Goal: Book appointment/travel/reservation

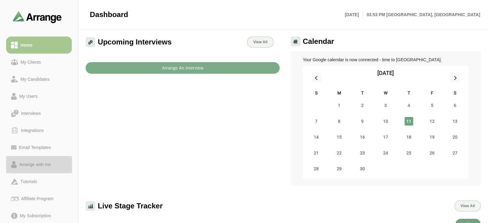
click at [43, 165] on div "Arrange with me" at bounding box center [35, 164] width 37 height 7
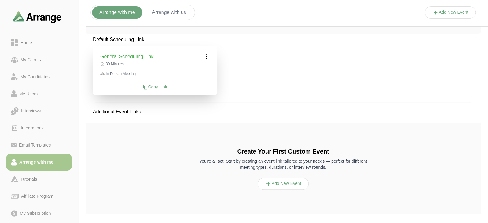
scroll to position [137, 0]
click at [153, 83] on div "Copy Link" at bounding box center [155, 86] width 110 height 6
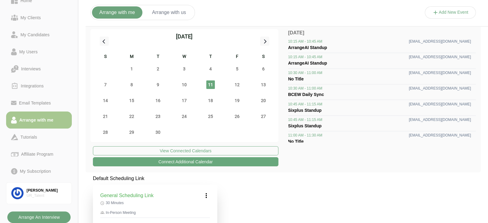
click at [37, 215] on b "Arrange An Interview" at bounding box center [39, 218] width 42 height 12
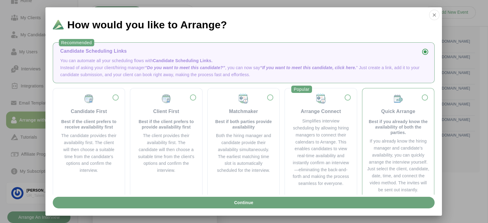
click at [402, 121] on p "Best if you already know the availability of both the parties." at bounding box center [399, 127] width 62 height 16
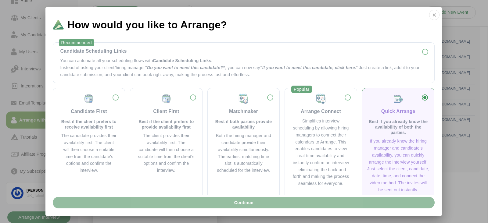
click at [375, 207] on button "Continue" at bounding box center [244, 203] width 382 height 12
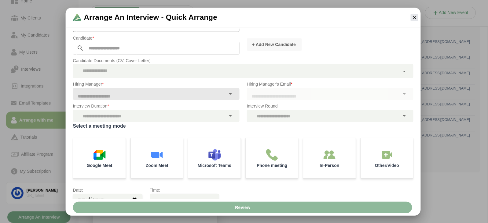
scroll to position [116, 0]
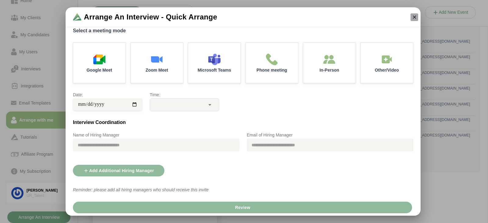
click at [414, 15] on icon "button" at bounding box center [414, 16] width 5 height 5
